Goal: Check status: Check status

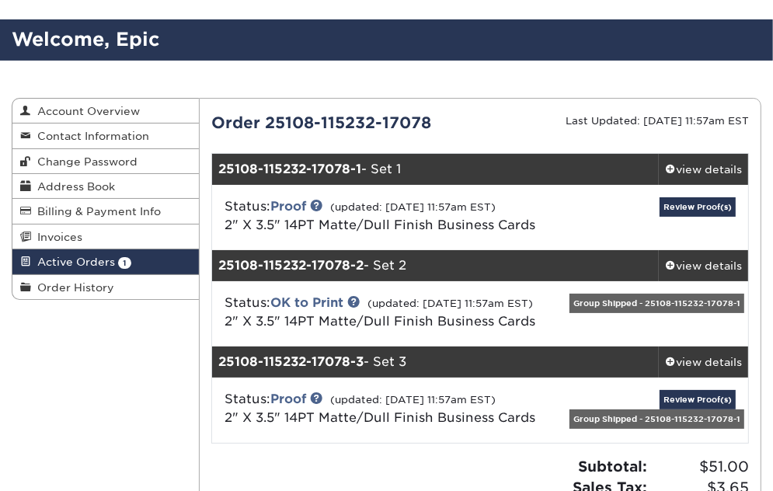
scroll to position [81, 0]
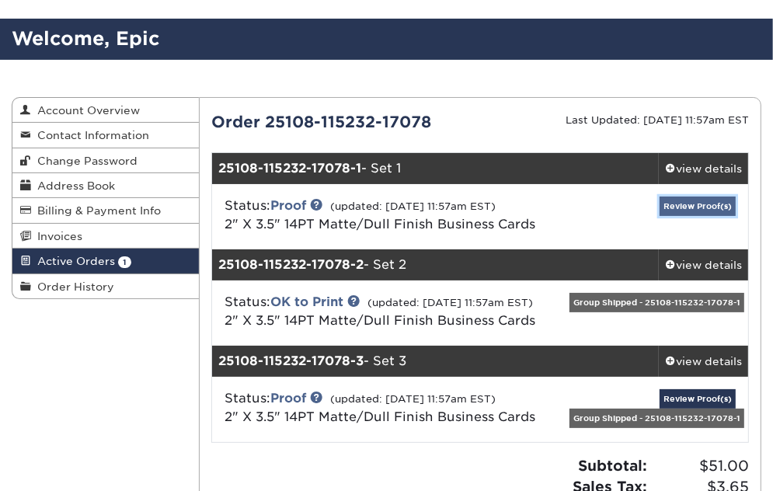
click at [700, 203] on link "Review Proof(s)" at bounding box center [697, 205] width 76 height 19
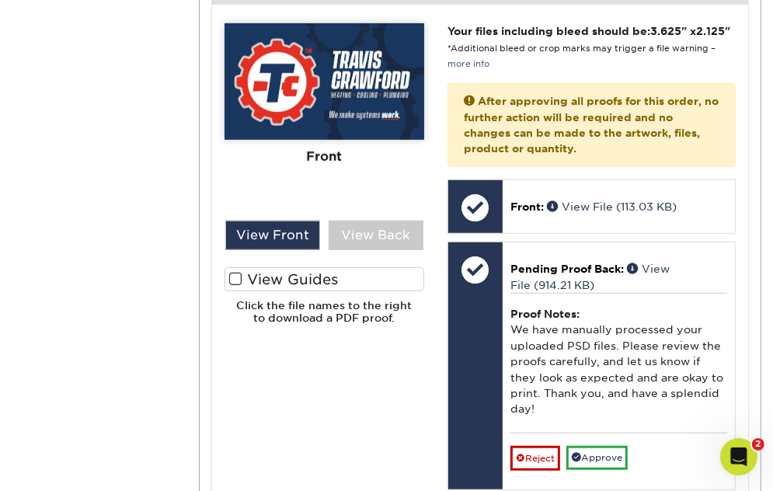
scroll to position [694, 0]
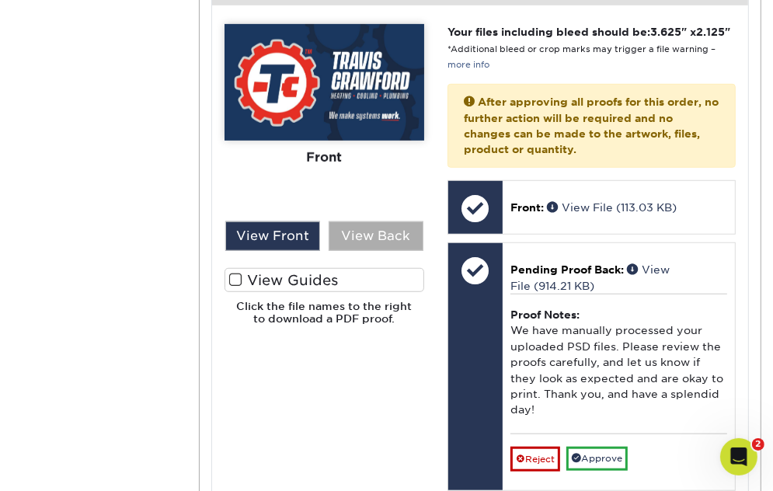
click at [372, 221] on div "View Back" at bounding box center [375, 236] width 95 height 30
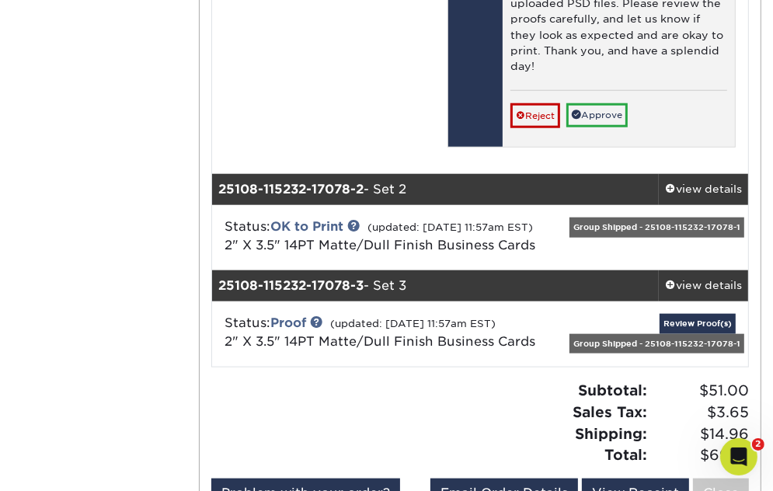
scroll to position [1067, 0]
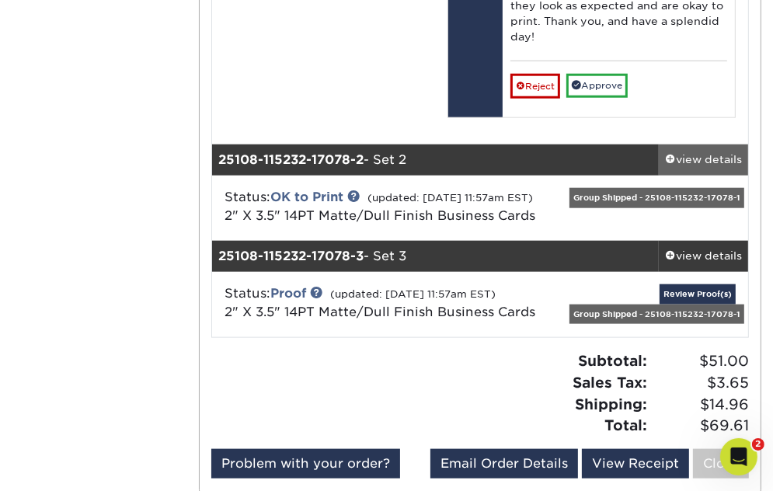
click at [708, 155] on div "view details" at bounding box center [702, 160] width 89 height 16
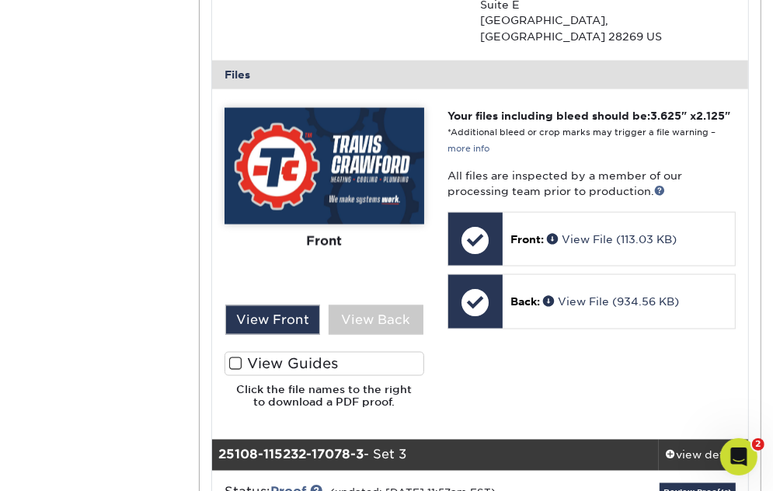
scroll to position [1596, 0]
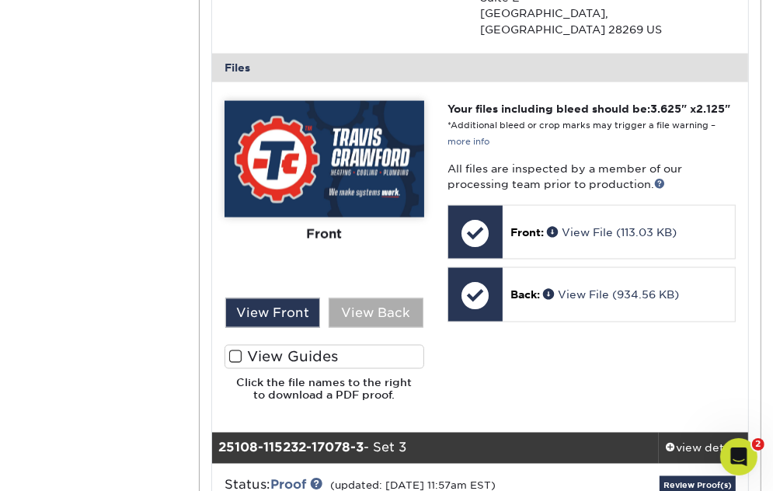
click at [394, 307] on div "View Back" at bounding box center [375, 313] width 95 height 30
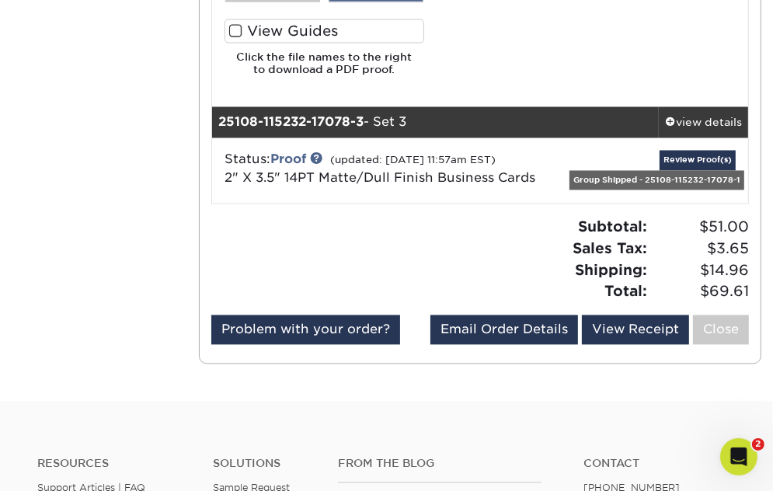
scroll to position [1912, 0]
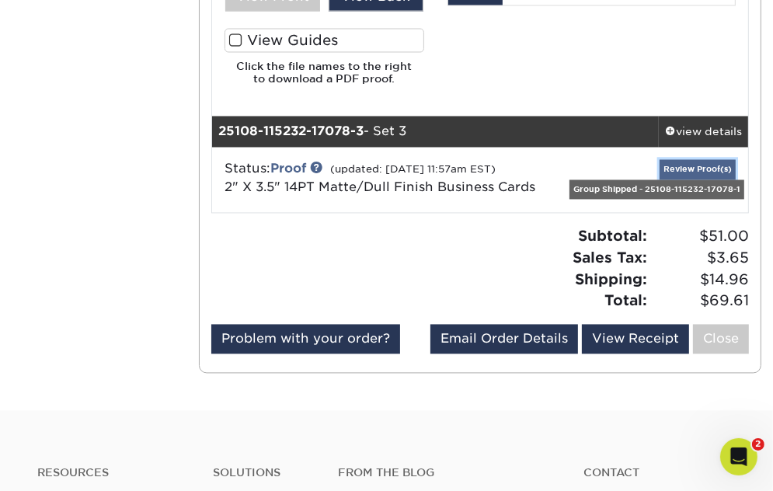
click at [707, 164] on link "Review Proof(s)" at bounding box center [697, 169] width 76 height 19
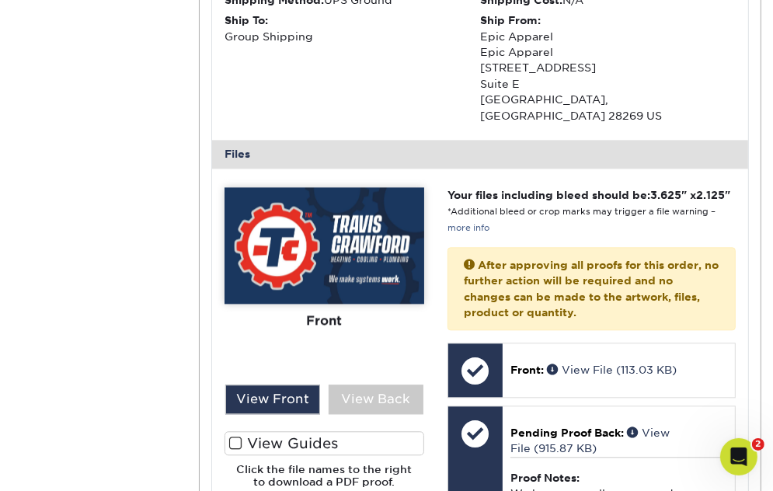
scroll to position [2329, 0]
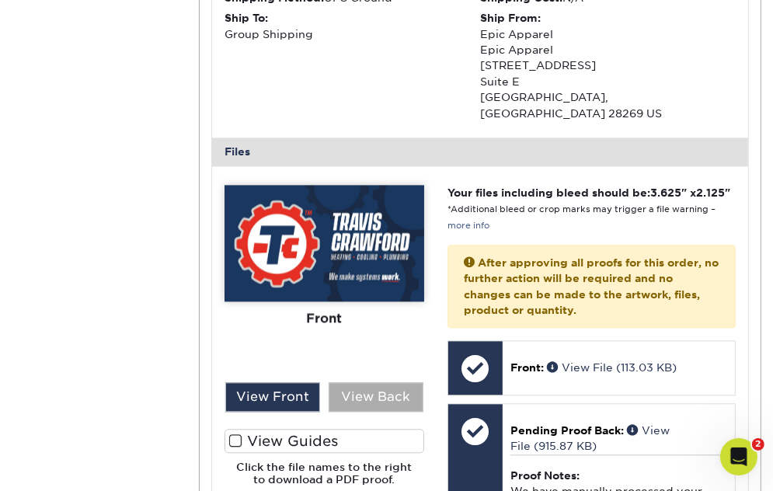
click at [379, 390] on div "View Back" at bounding box center [375, 397] width 95 height 30
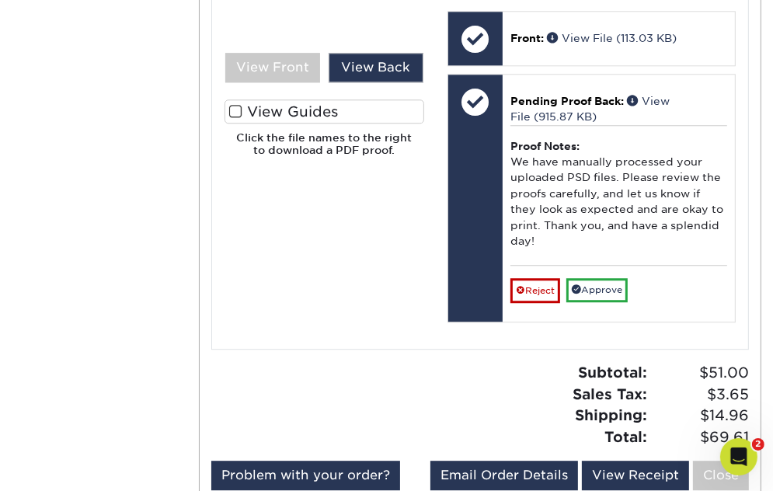
scroll to position [2654, 0]
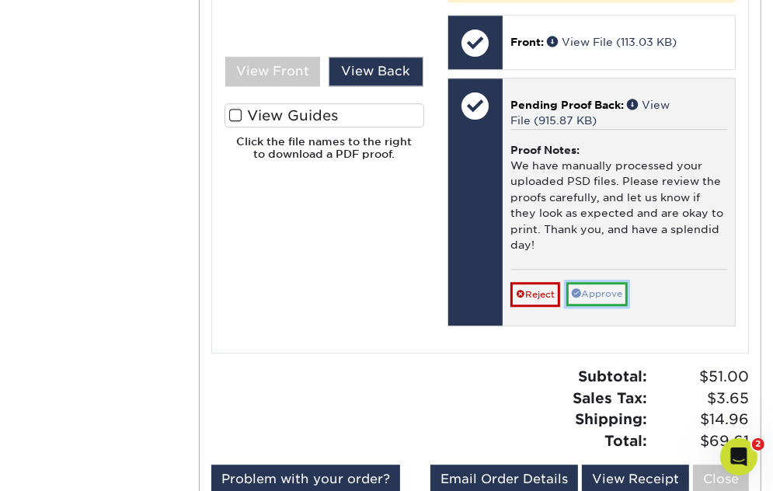
click at [603, 294] on link "Approve" at bounding box center [596, 294] width 61 height 24
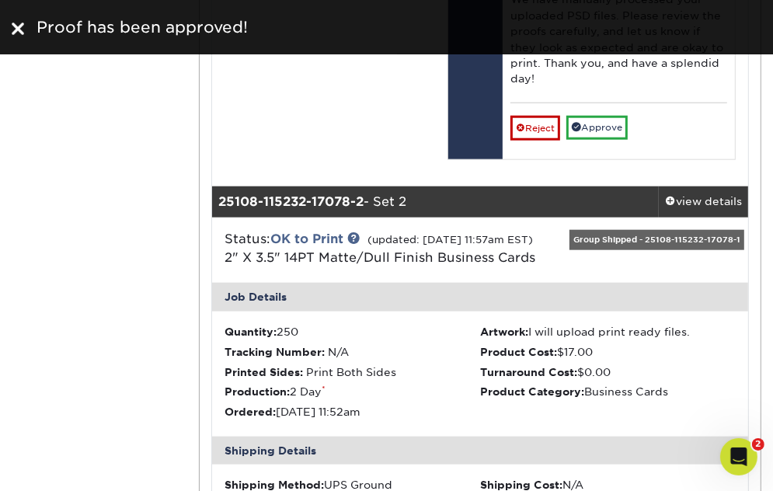
scroll to position [987, 0]
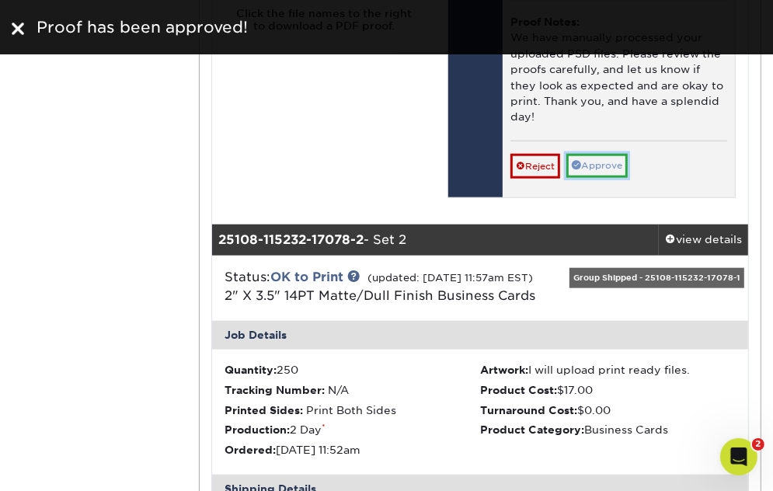
click at [604, 165] on link "Approve" at bounding box center [596, 166] width 61 height 24
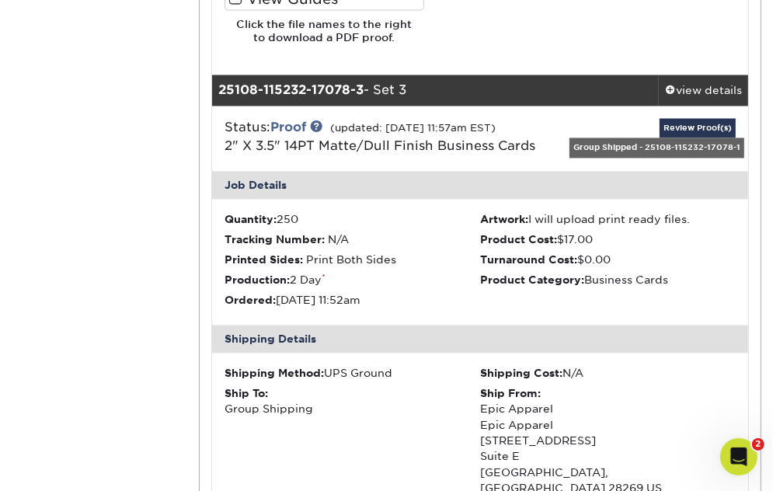
scroll to position [1947, 0]
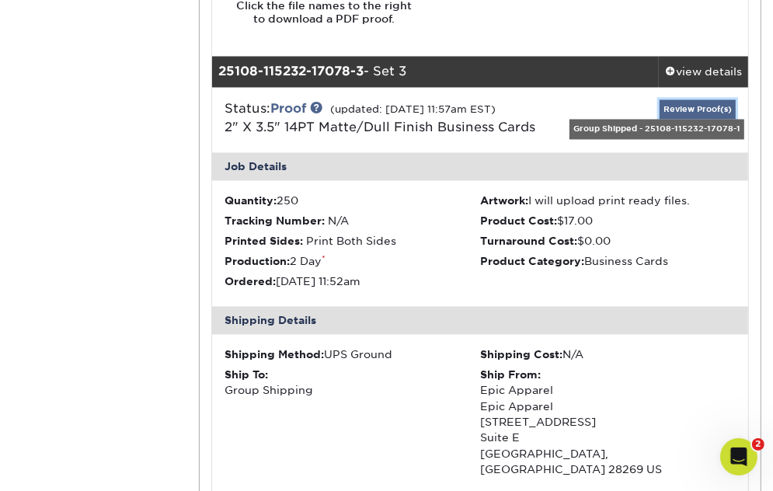
click at [696, 108] on link "Review Proof(s)" at bounding box center [697, 108] width 76 height 19
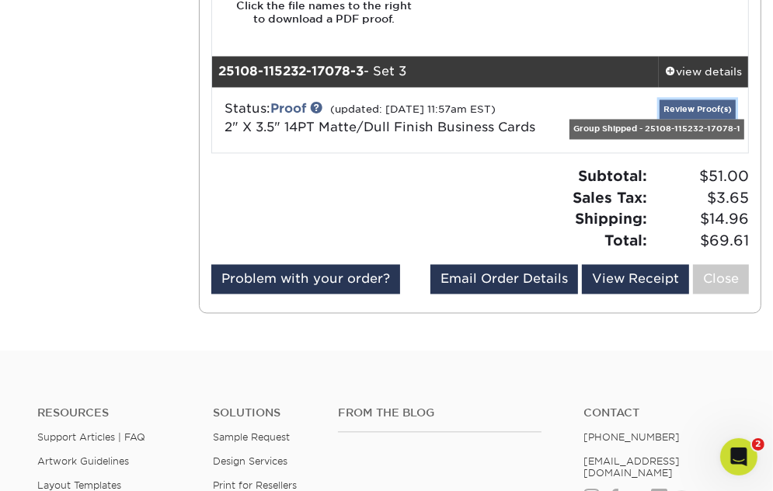
click at [692, 111] on link "Review Proof(s)" at bounding box center [697, 108] width 76 height 19
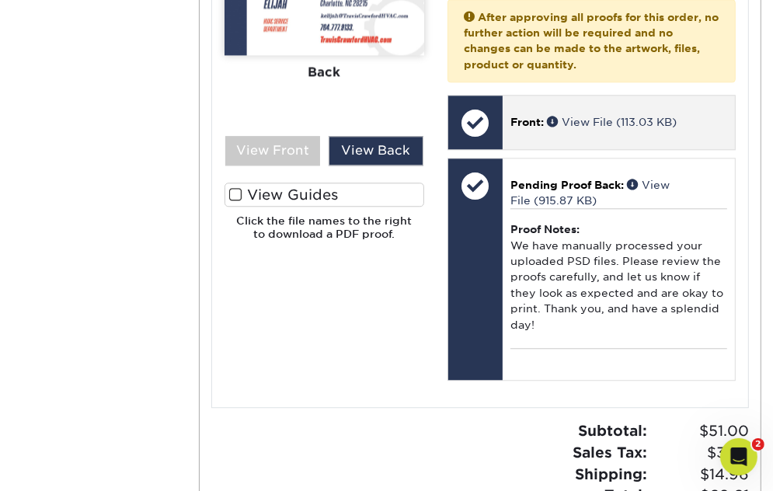
scroll to position [2550, 0]
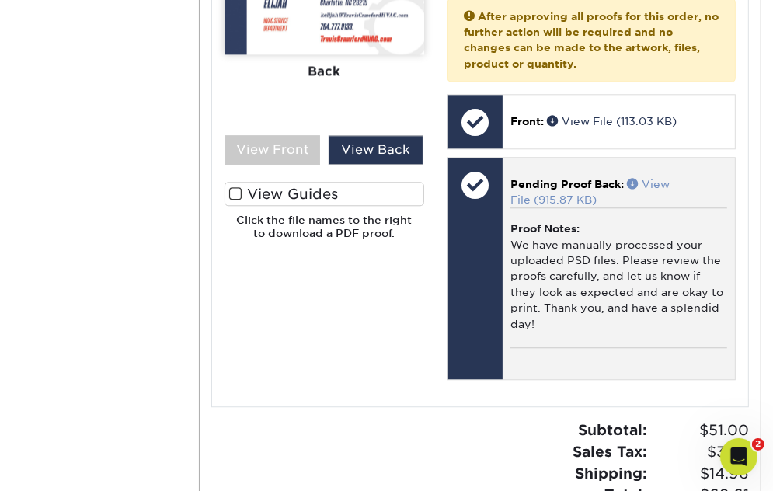
click at [655, 184] on link "View File (915.87 KB)" at bounding box center [589, 192] width 159 height 28
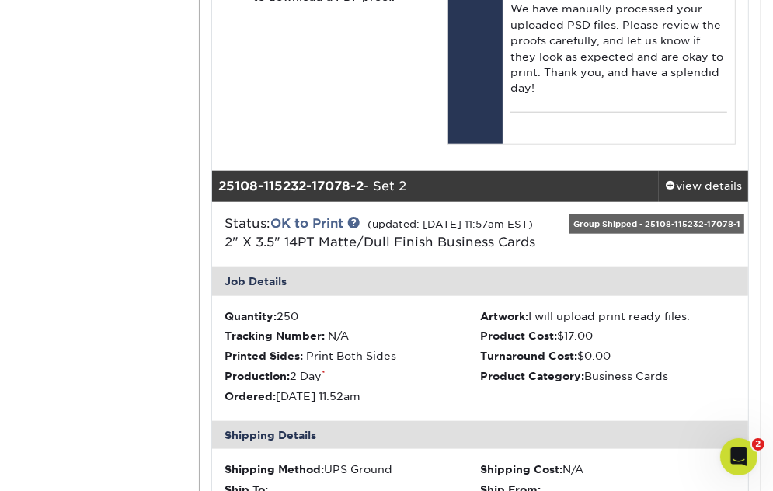
scroll to position [1006, 0]
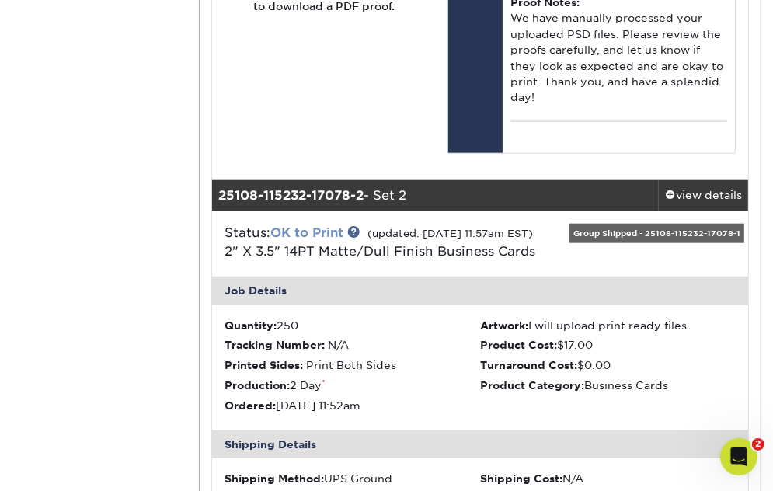
click at [317, 228] on link "OK to Print" at bounding box center [306, 232] width 73 height 15
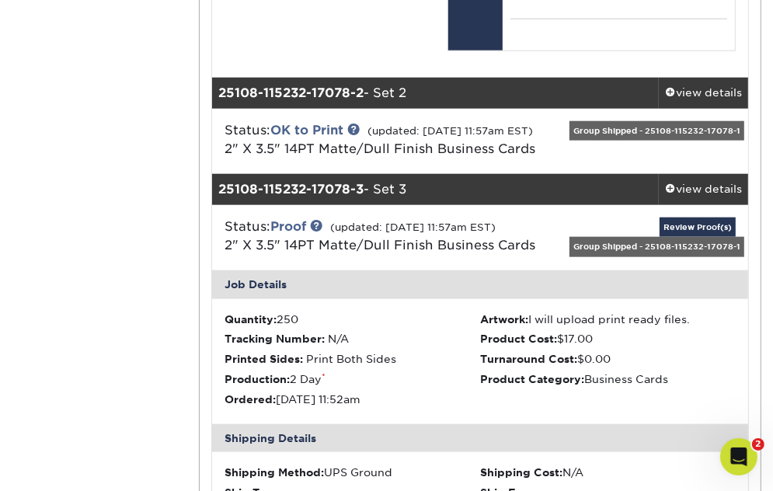
scroll to position [1109, 0]
click at [678, 237] on link "Review Proof(s)" at bounding box center [697, 226] width 76 height 19
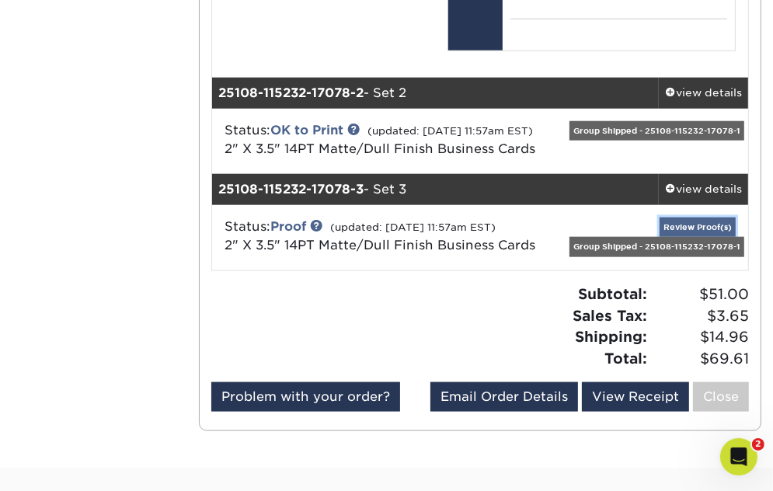
click at [678, 237] on link "Review Proof(s)" at bounding box center [697, 226] width 76 height 19
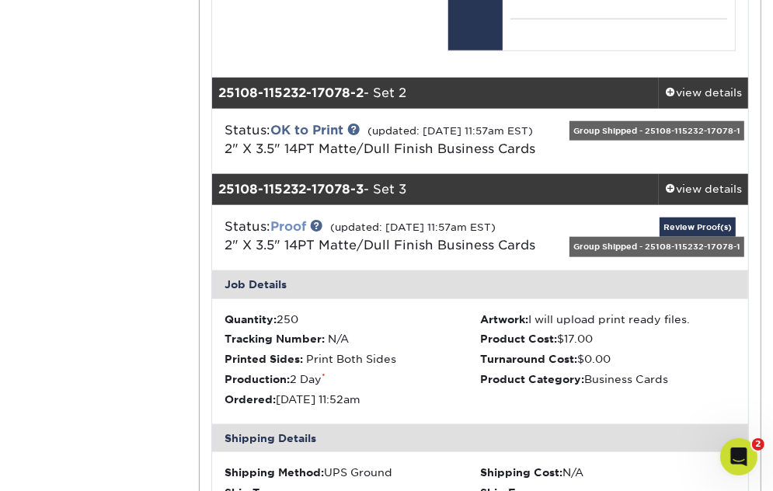
click at [297, 234] on link "Proof" at bounding box center [288, 226] width 36 height 15
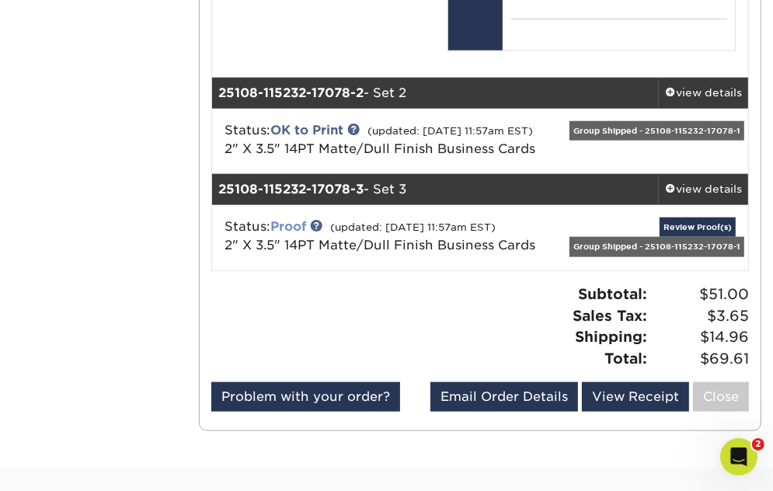
click at [297, 234] on link "Proof" at bounding box center [288, 226] width 36 height 15
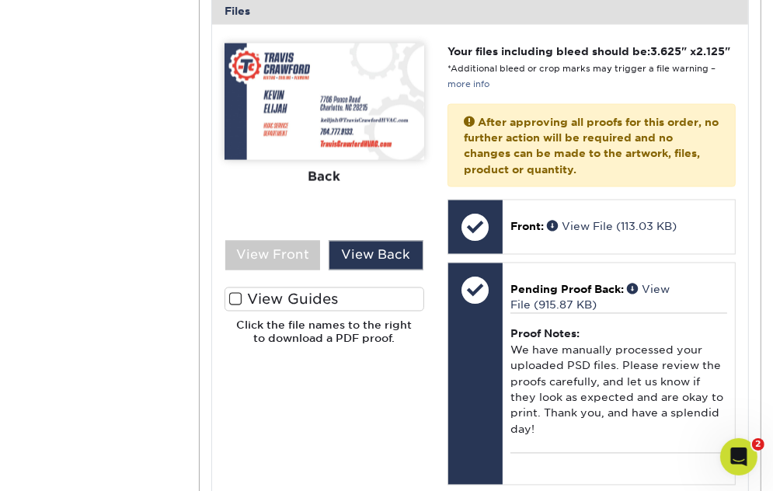
scroll to position [1724, 0]
click at [277, 251] on div "View Front" at bounding box center [272, 256] width 95 height 30
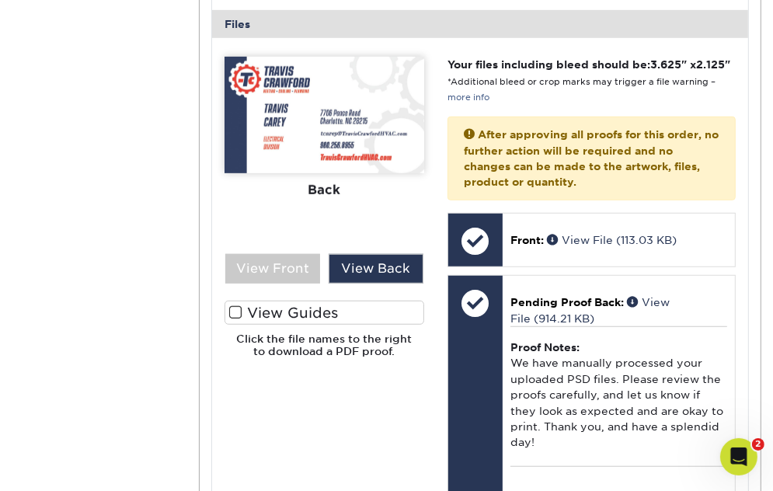
scroll to position [661, 0]
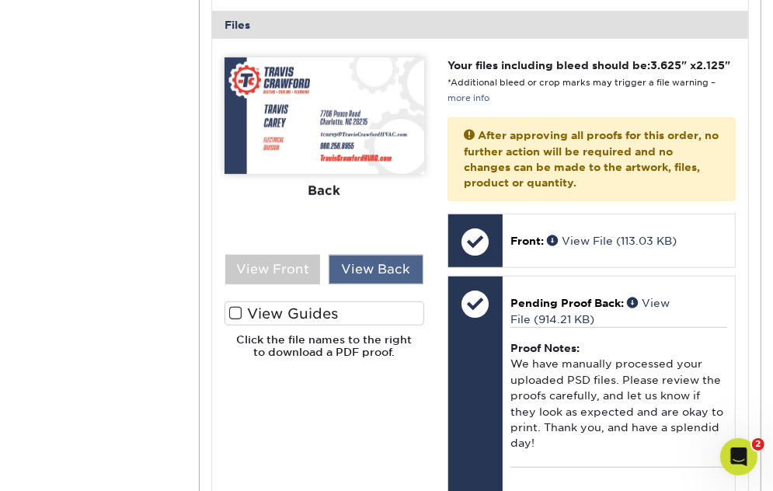
click at [381, 260] on div "View Back" at bounding box center [375, 270] width 95 height 30
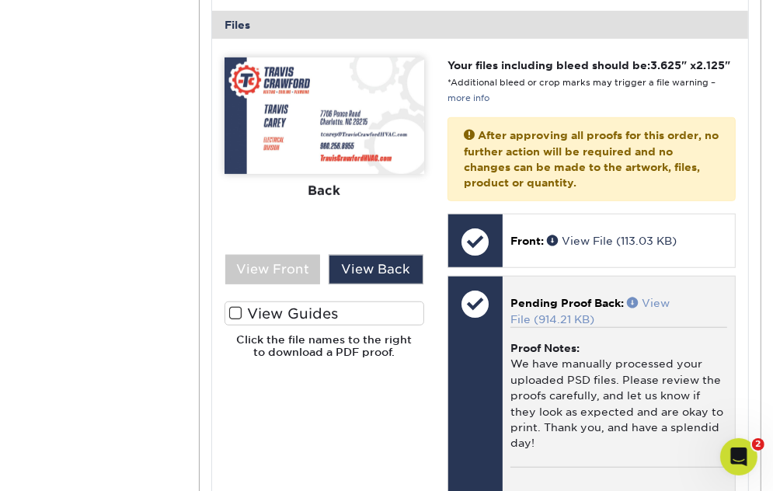
click at [655, 299] on link "View File (914.21 KB)" at bounding box center [589, 311] width 159 height 28
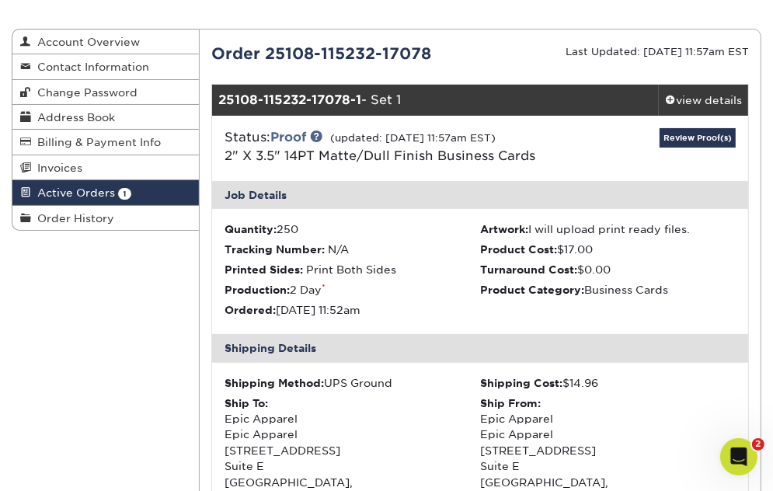
scroll to position [138, 0]
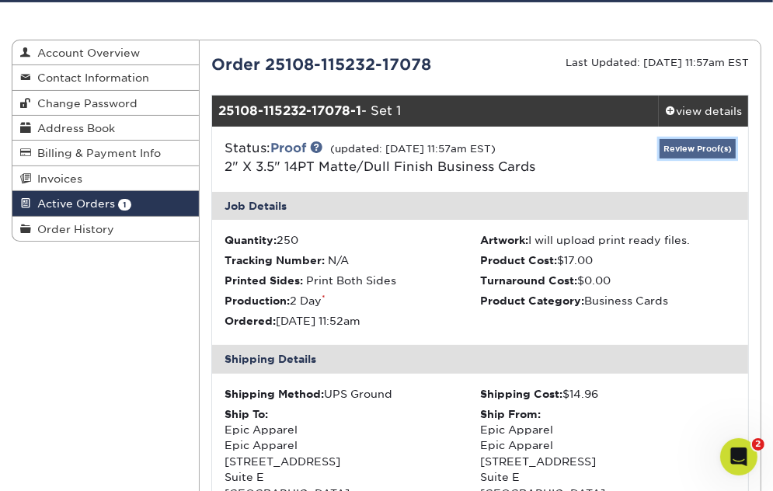
click at [708, 144] on link "Review Proof(s)" at bounding box center [697, 148] width 76 height 19
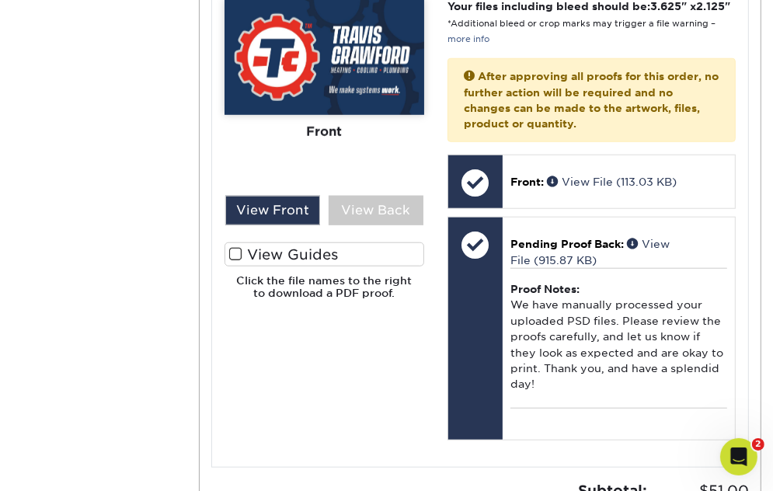
scroll to position [910, 0]
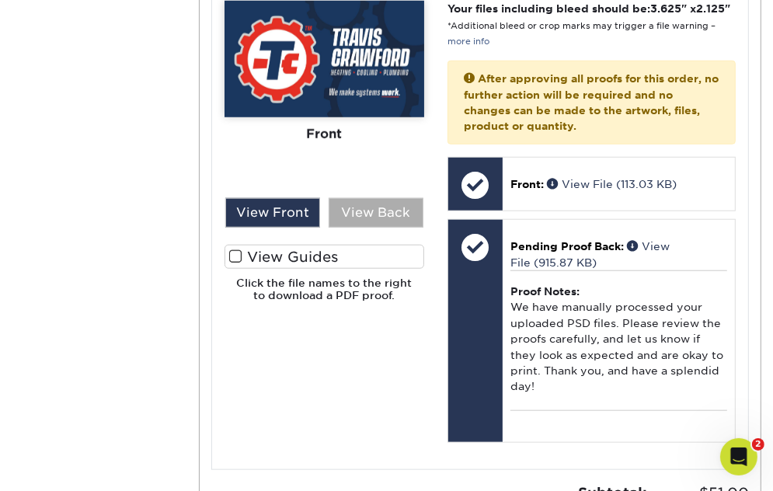
click at [379, 211] on div "View Back" at bounding box center [375, 213] width 95 height 30
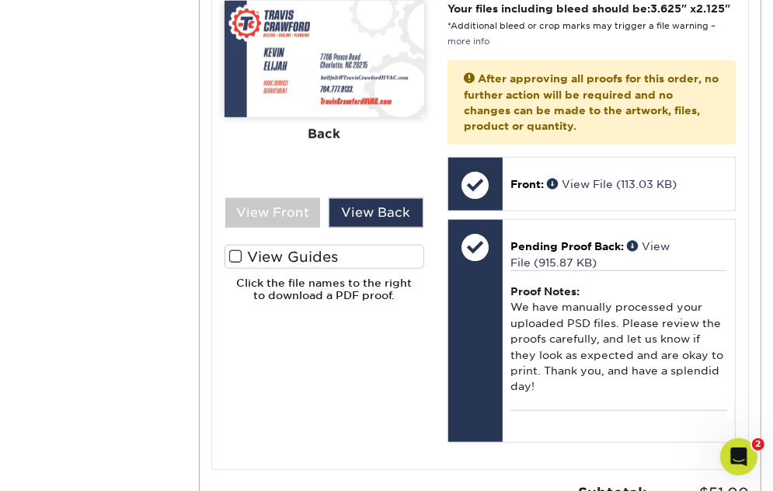
click at [235, 260] on span at bounding box center [235, 256] width 13 height 15
click at [0, 0] on input "View Guides" at bounding box center [0, 0] width 0 height 0
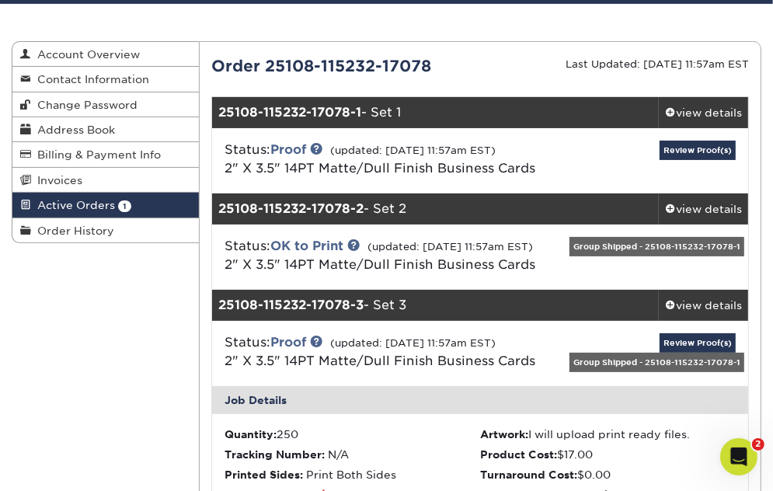
scroll to position [137, 0]
click at [322, 146] on link at bounding box center [316, 148] width 12 height 12
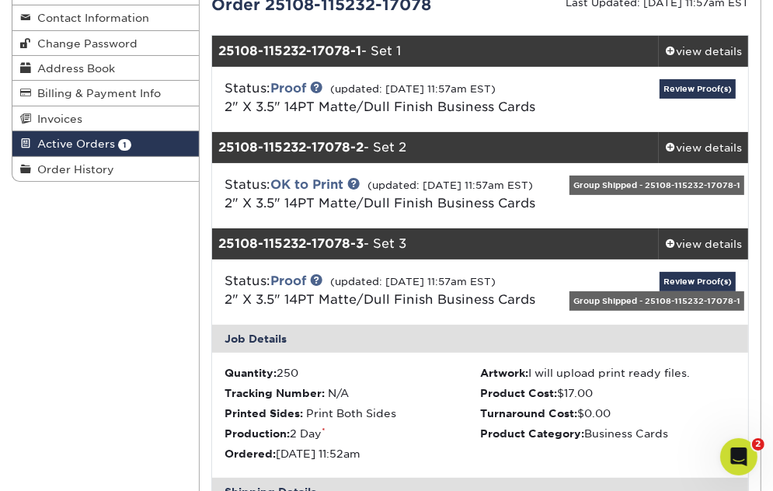
scroll to position [199, 0]
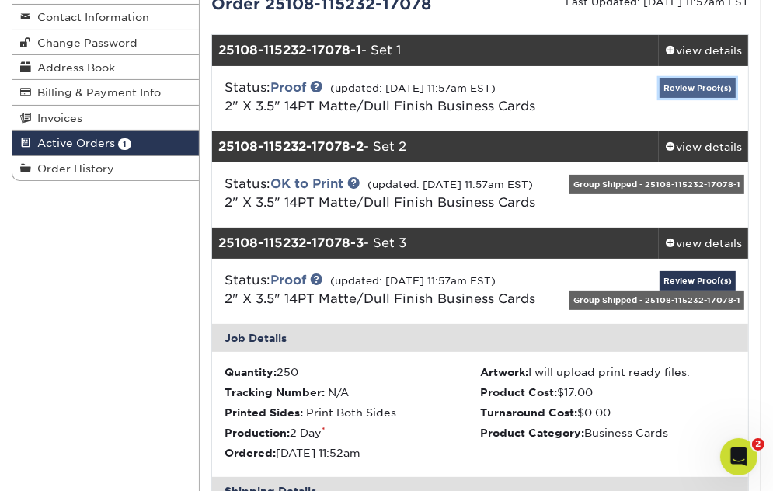
click at [703, 87] on link "Review Proof(s)" at bounding box center [697, 87] width 76 height 19
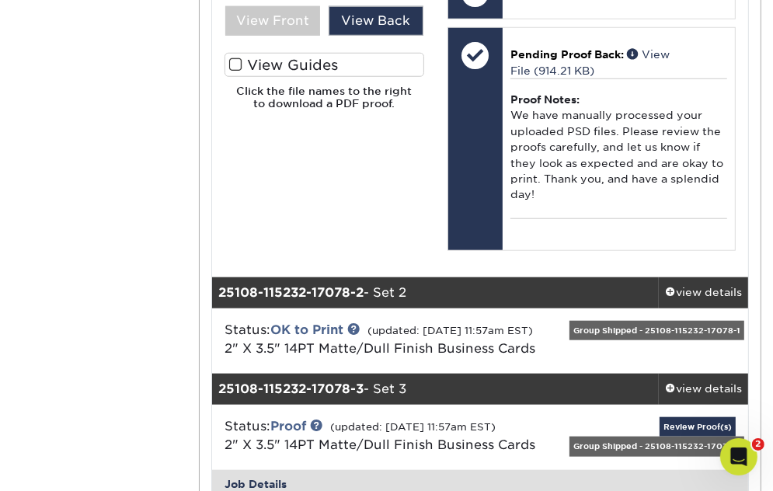
scroll to position [1006, 0]
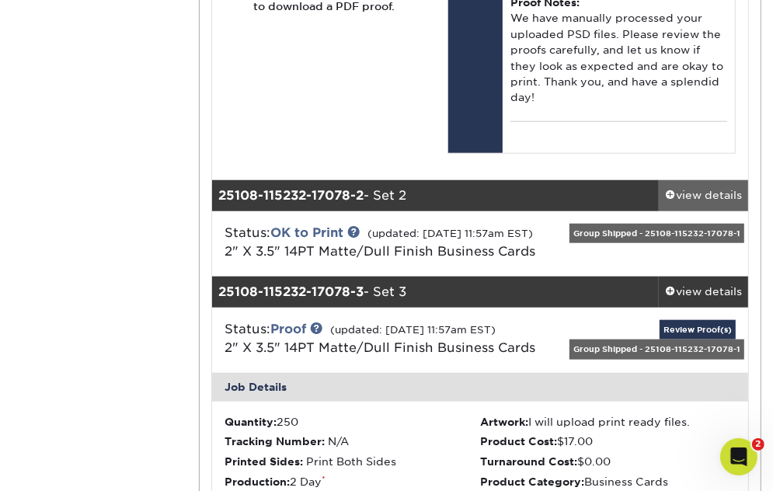
click at [672, 196] on span at bounding box center [670, 194] width 11 height 11
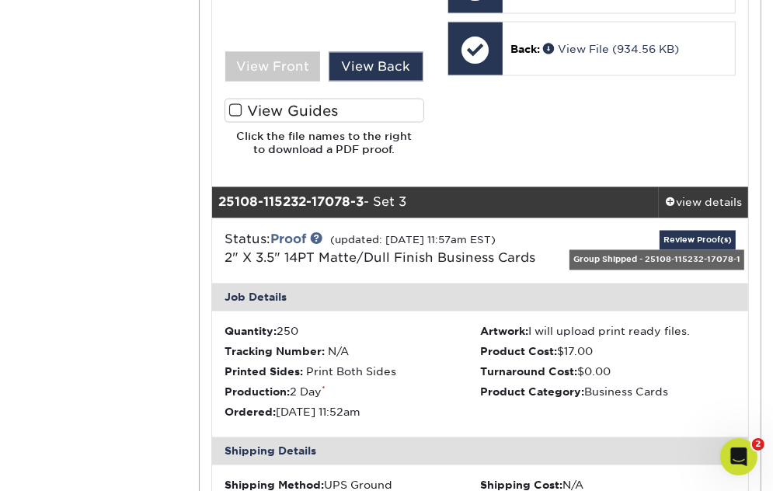
scroll to position [1818, 0]
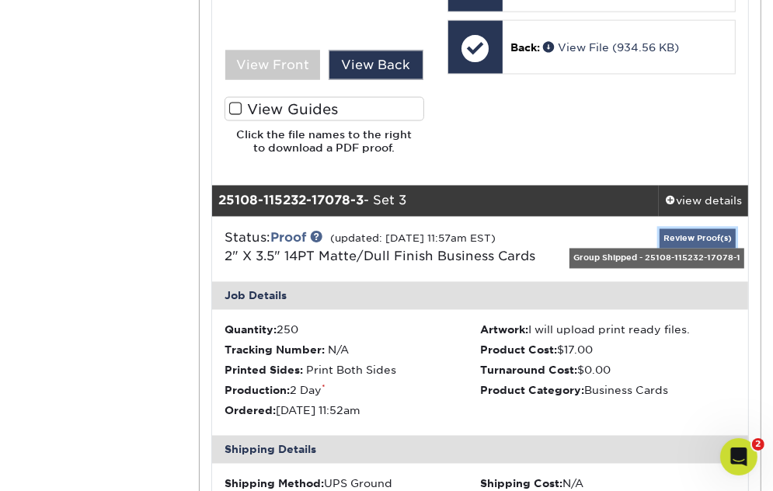
click at [690, 235] on link "Review Proof(s)" at bounding box center [697, 238] width 76 height 19
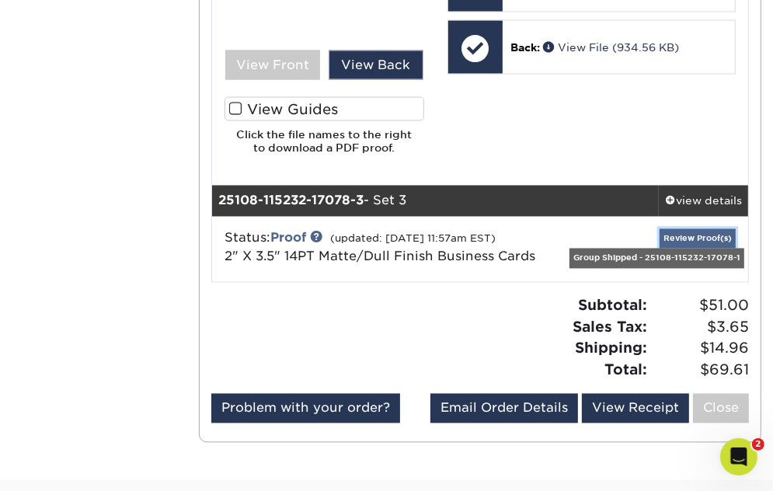
click at [690, 235] on link "Review Proof(s)" at bounding box center [697, 238] width 76 height 19
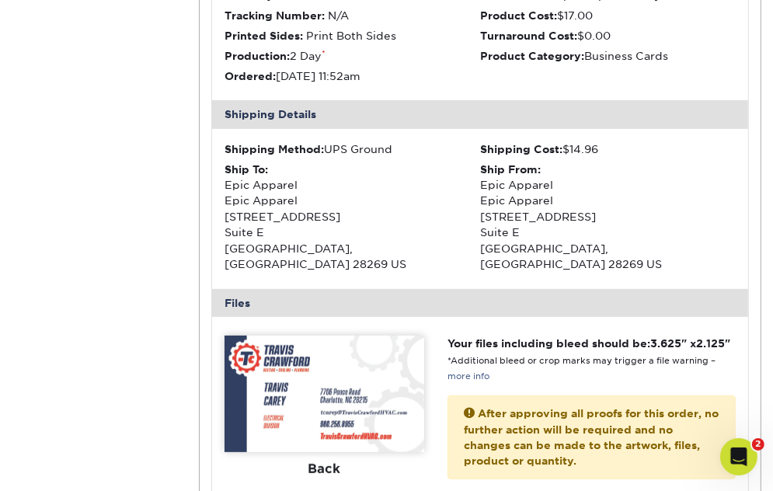
scroll to position [0, 0]
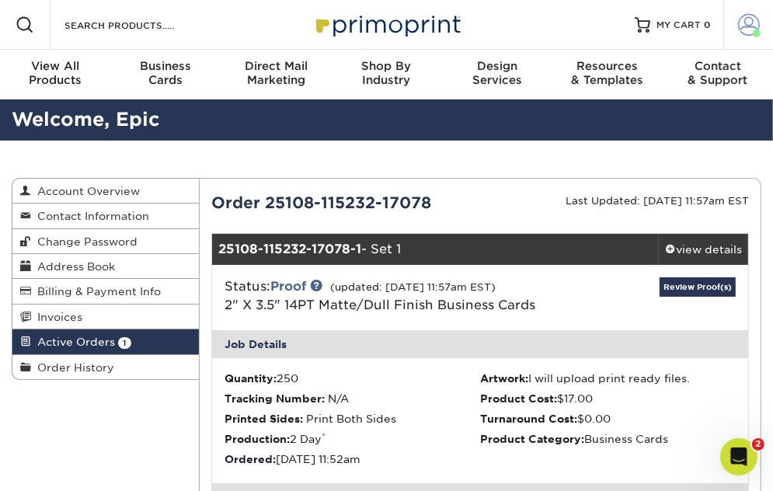
click at [745, 27] on span at bounding box center [749, 25] width 22 height 22
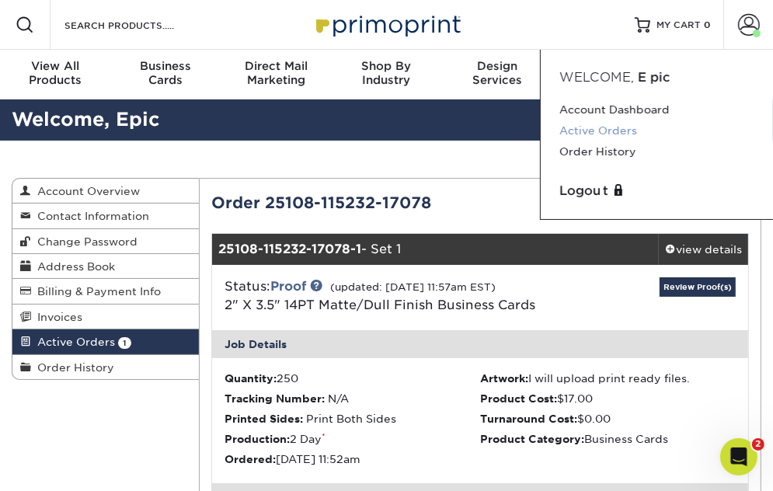
click at [610, 127] on link "Active Orders" at bounding box center [656, 130] width 195 height 21
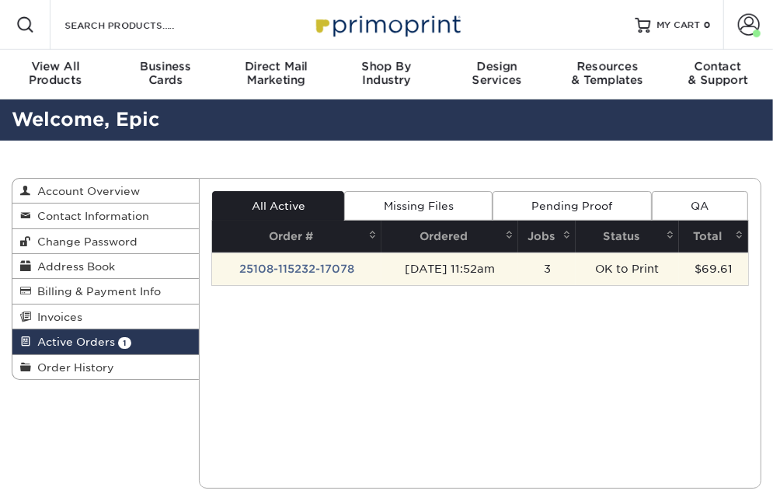
click at [300, 271] on td "25108-115232-17078" at bounding box center [296, 268] width 169 height 33
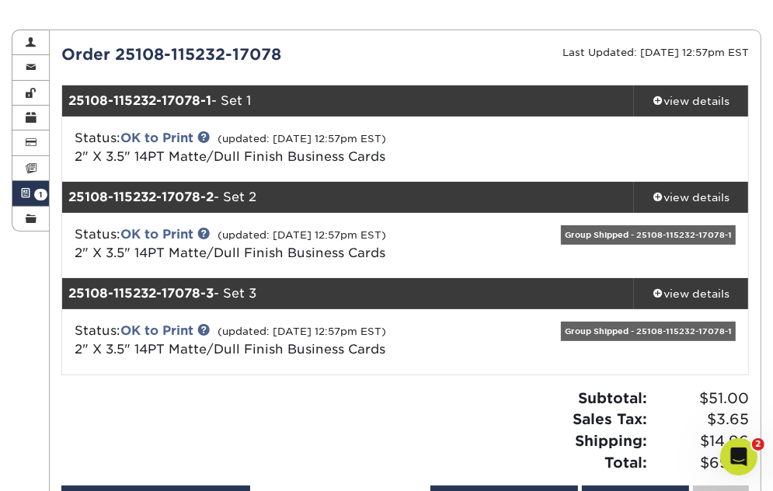
scroll to position [154, 0]
